Goal: Task Accomplishment & Management: Manage account settings

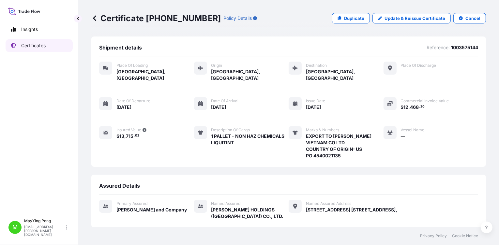
click at [34, 42] on p "Certificates" at bounding box center [33, 45] width 24 height 7
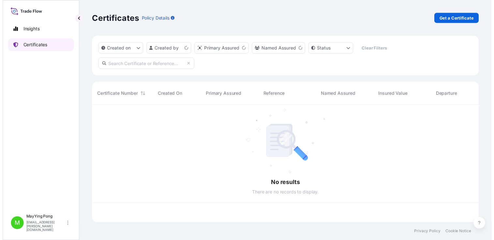
scroll to position [119, 390]
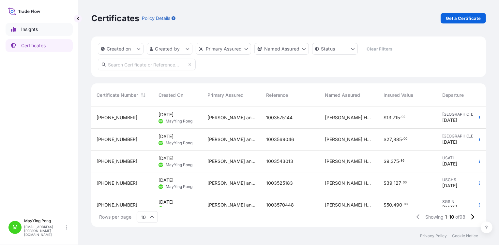
click at [37, 27] on p "Insights" at bounding box center [29, 29] width 17 height 7
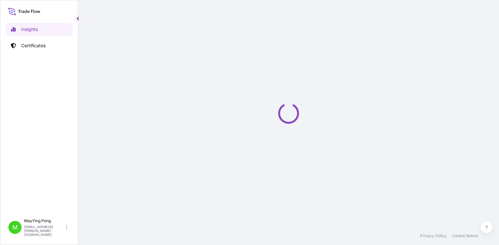
select select "2025"
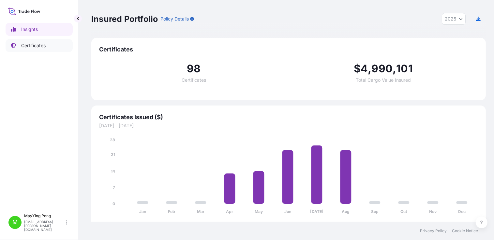
click at [36, 47] on p "Certificates" at bounding box center [33, 45] width 24 height 7
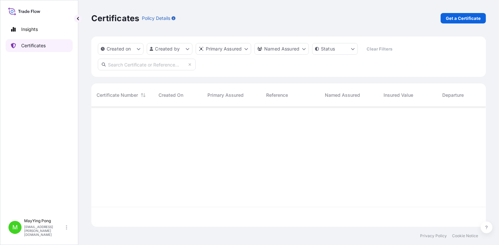
scroll to position [119, 390]
click at [141, 64] on input "text" at bounding box center [147, 65] width 98 height 12
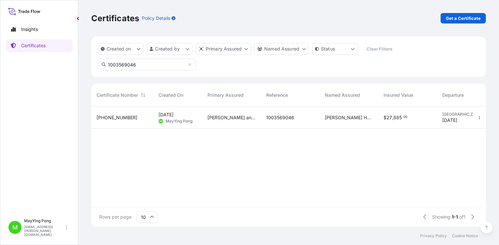
type input "1003569046"
click at [124, 120] on div "[PHONE_NUMBER]" at bounding box center [123, 117] width 52 height 7
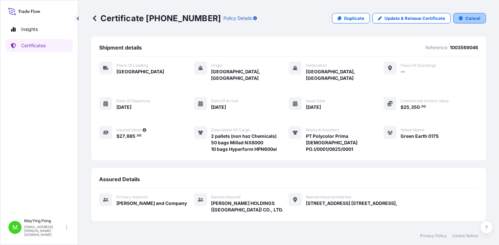
click at [461, 17] on button "Cancel" at bounding box center [469, 18] width 33 height 10
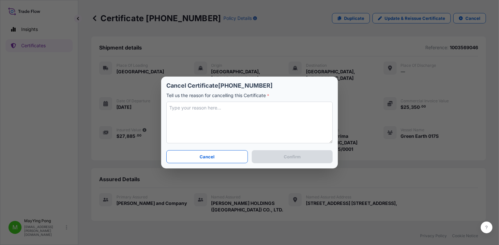
click at [176, 108] on textarea at bounding box center [249, 123] width 166 height 42
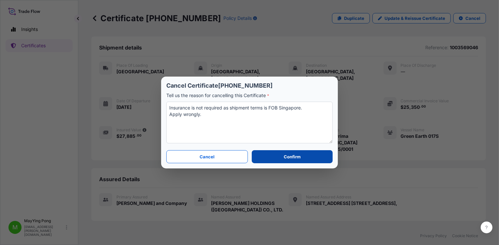
type textarea "Insurance is not required as shipment terms is FOB Singapore. Apply wrongly."
click at [294, 158] on p "Confirm" at bounding box center [292, 157] width 17 height 7
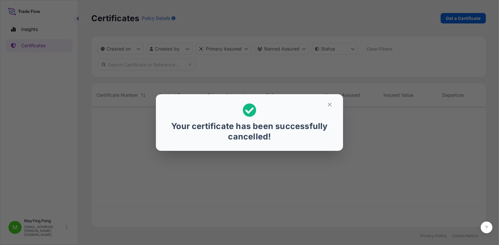
scroll to position [119, 390]
click at [333, 106] on button "button" at bounding box center [330, 104] width 16 height 10
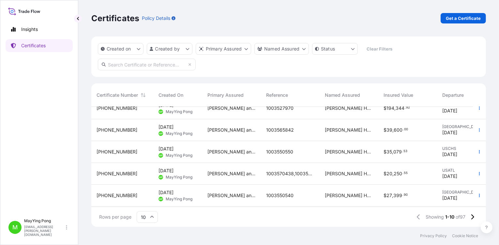
scroll to position [123, 0]
